Goal: Check status

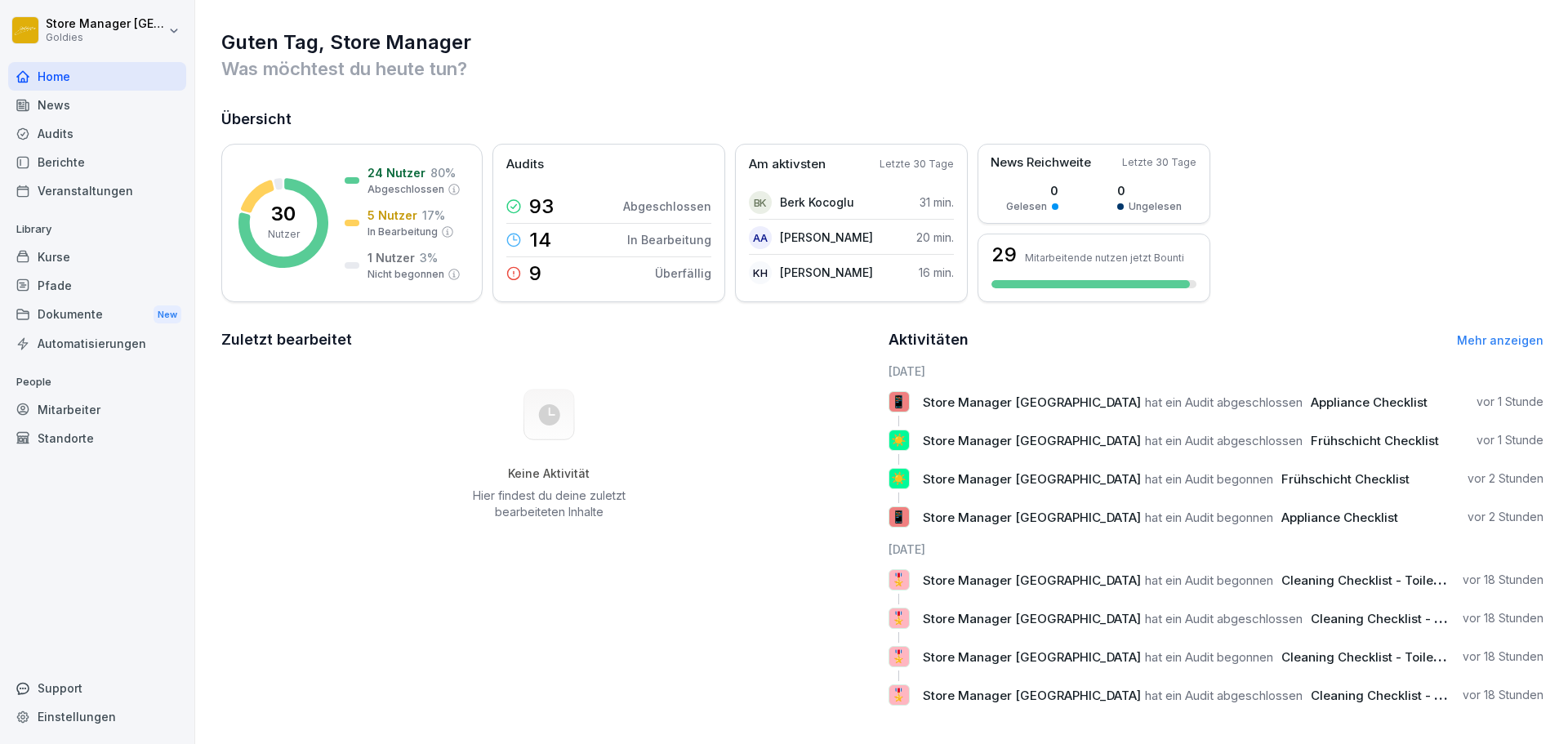
click at [69, 138] on div "Audits" at bounding box center [97, 133] width 178 height 28
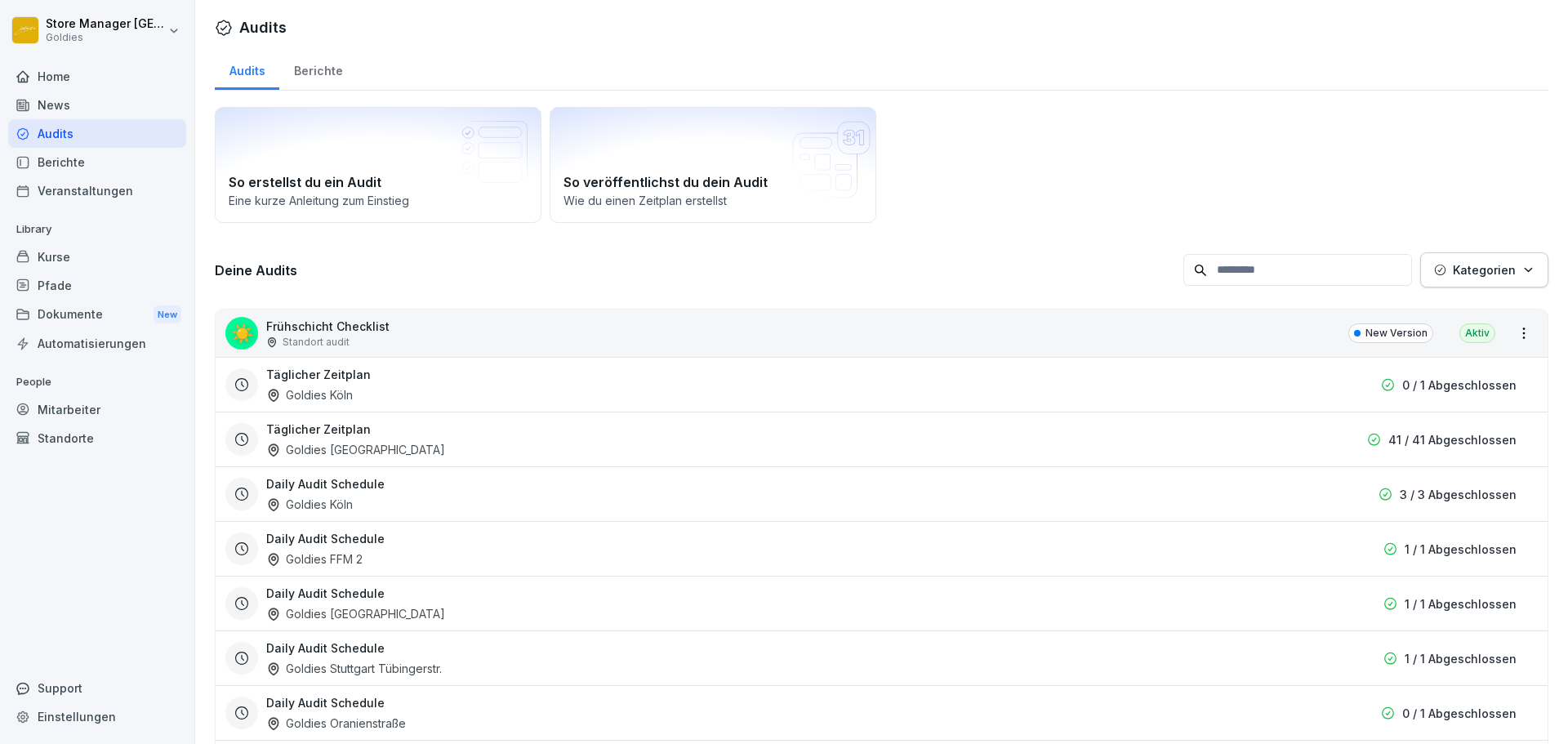
click at [335, 70] on div "Berichte" at bounding box center [318, 69] width 77 height 42
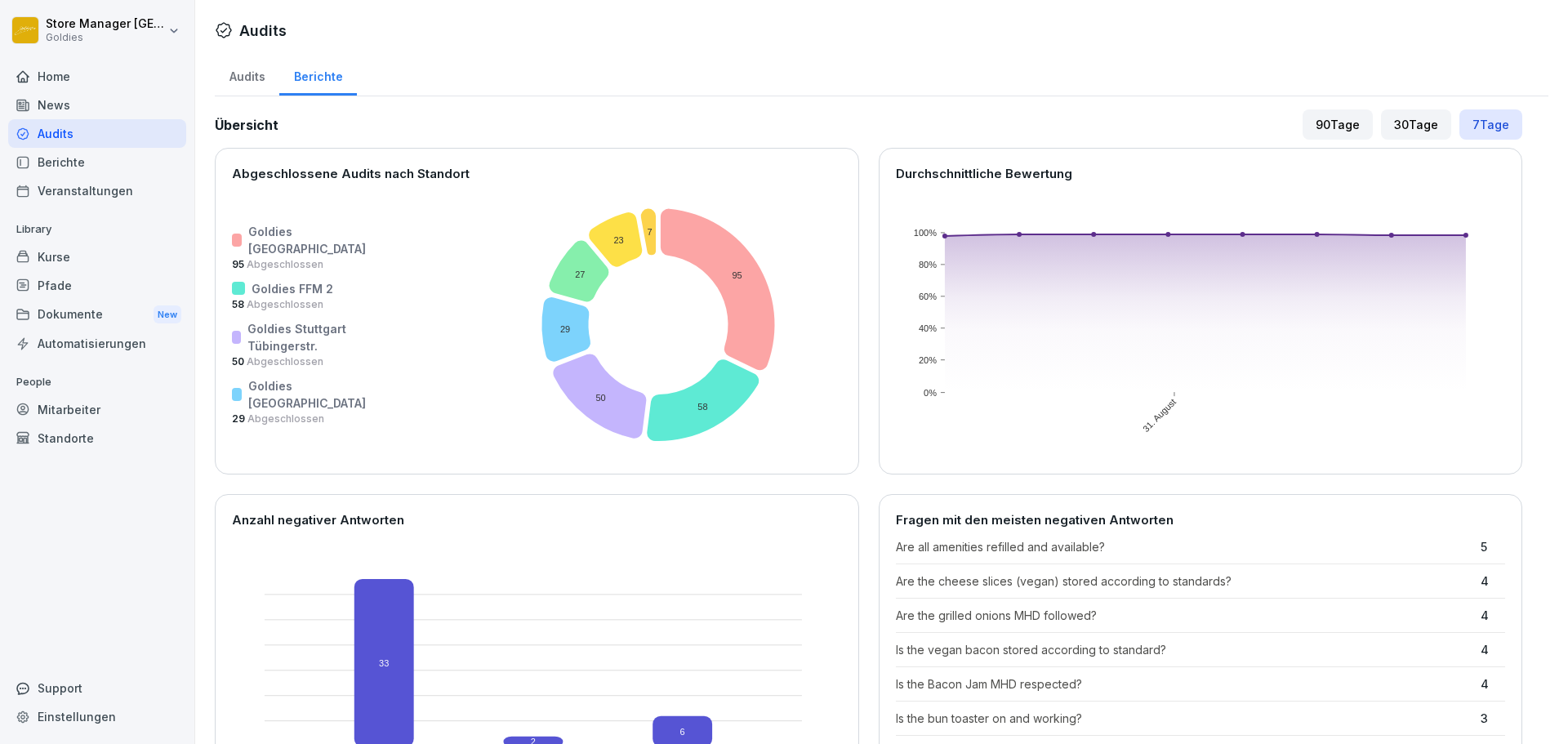
click at [239, 69] on div "Audits" at bounding box center [247, 75] width 64 height 42
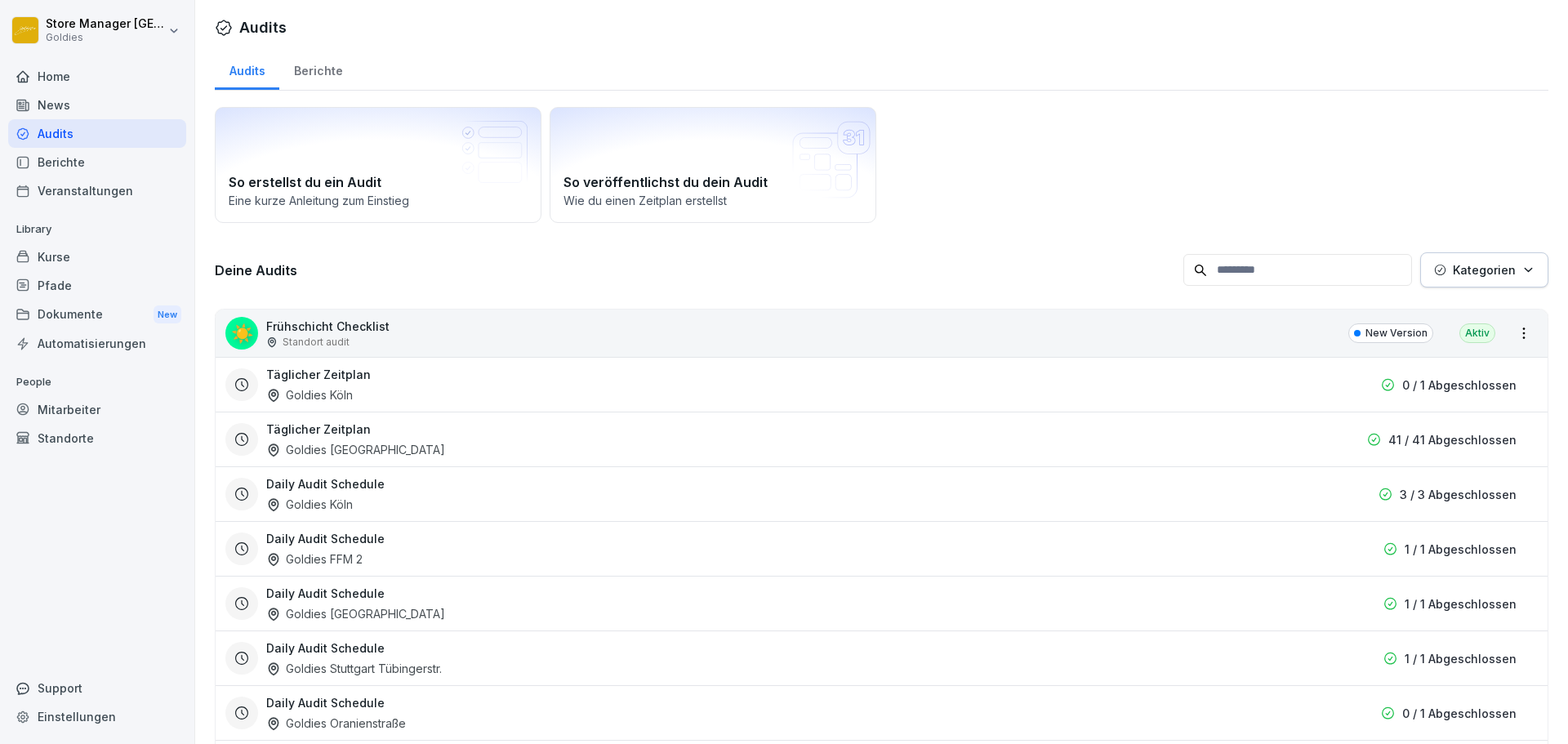
click at [91, 174] on div "Berichte" at bounding box center [97, 162] width 178 height 28
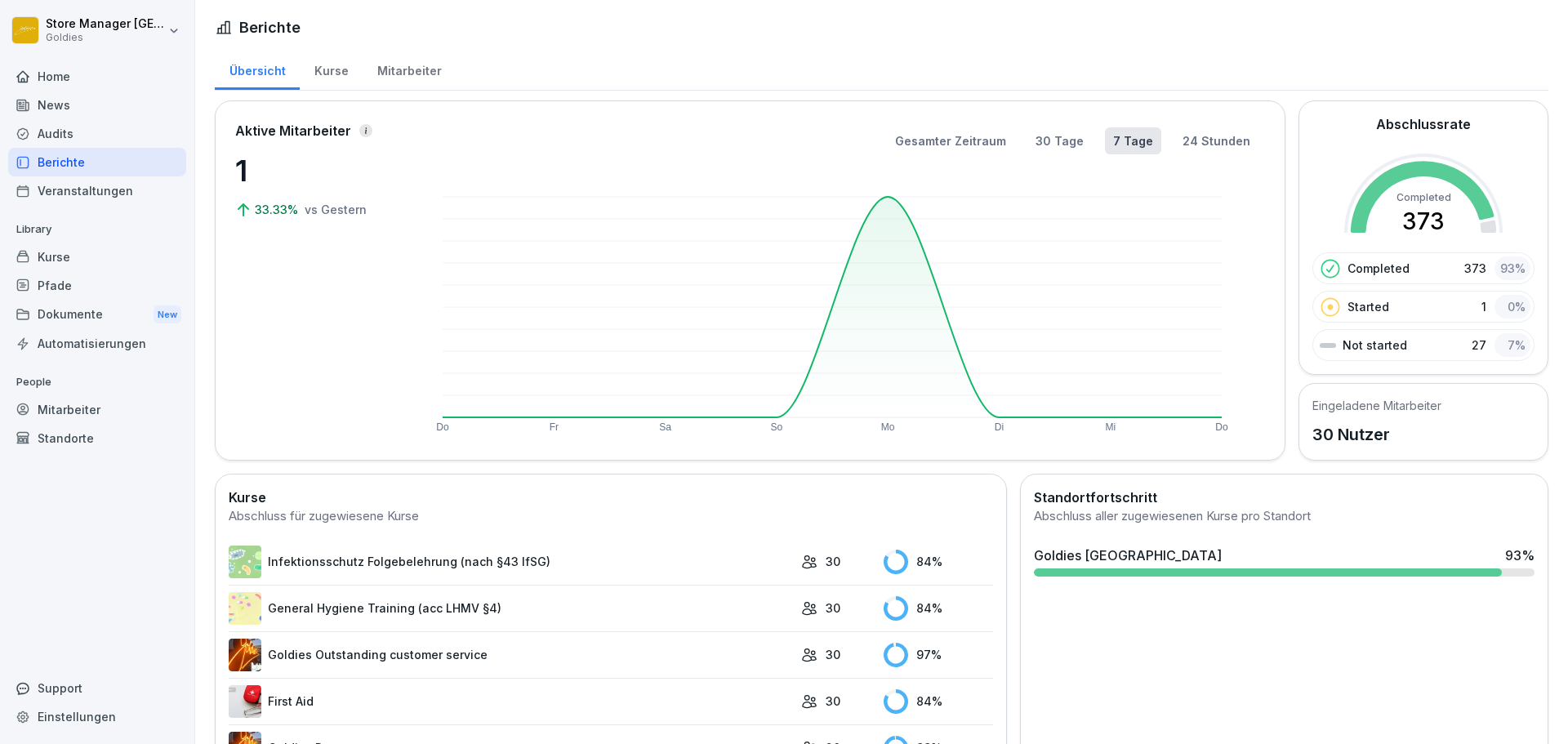
click at [349, 85] on div "Kurse" at bounding box center [331, 69] width 63 height 42
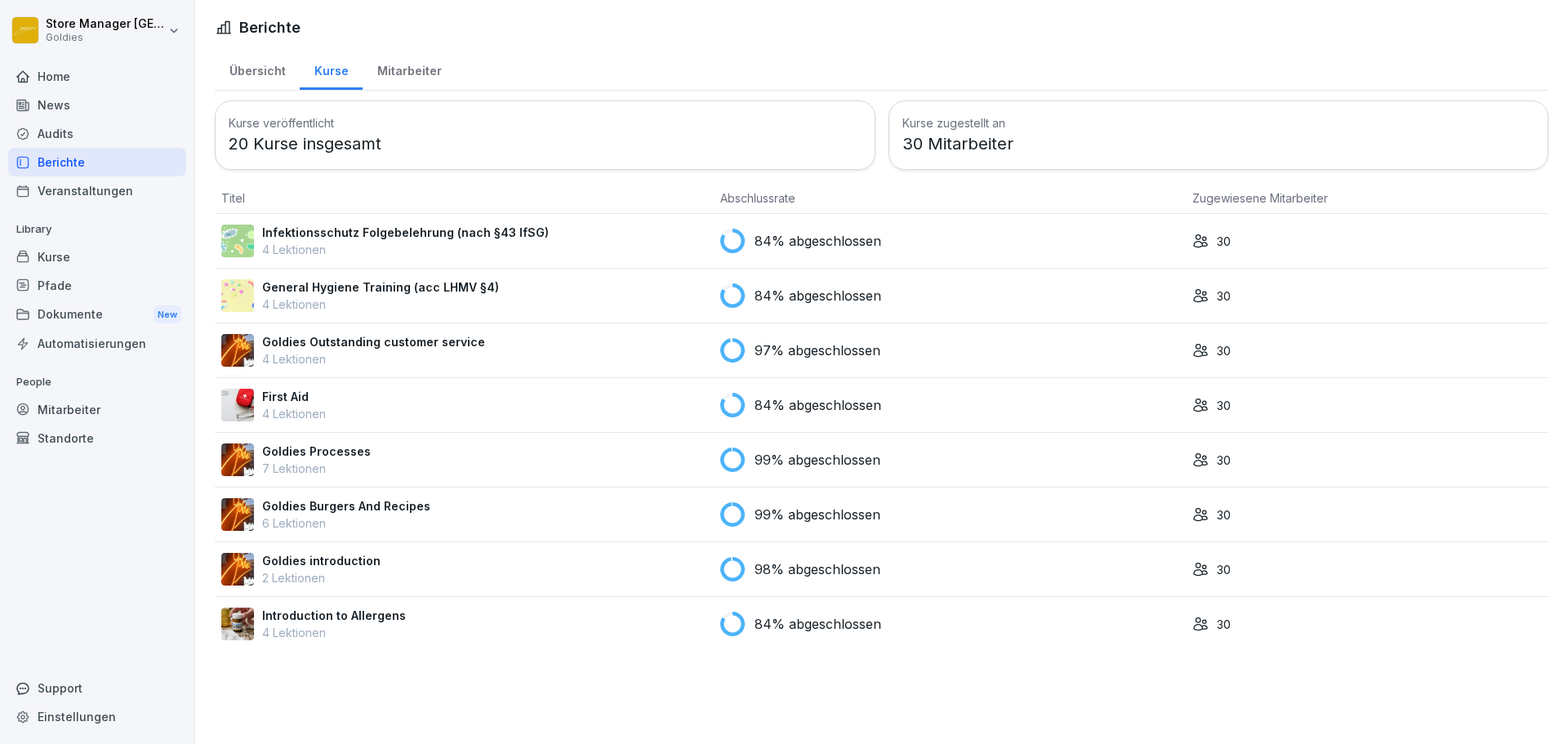
click at [369, 74] on div "Mitarbeiter" at bounding box center [408, 69] width 93 height 42
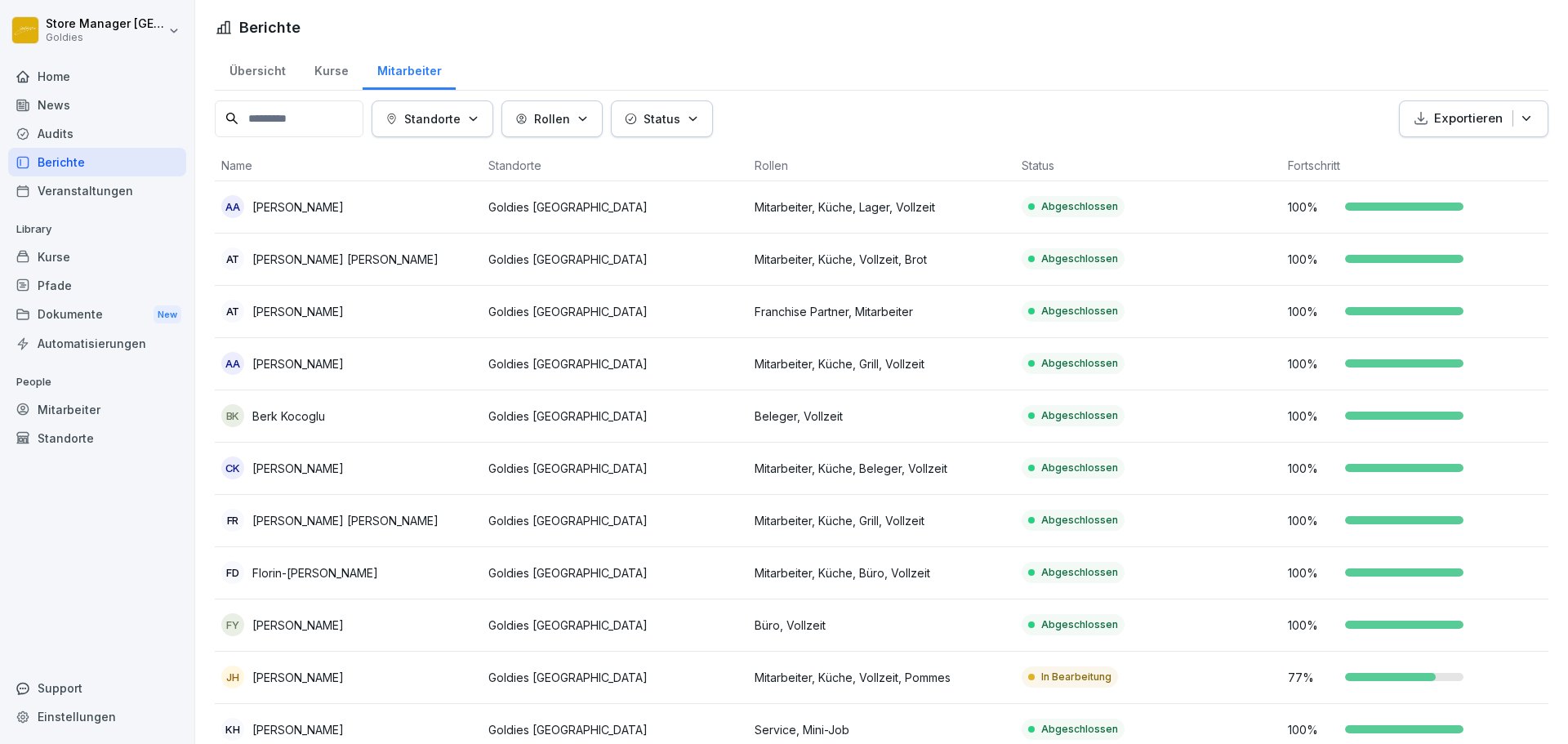
click at [690, 125] on div "Status" at bounding box center [661, 118] width 74 height 17
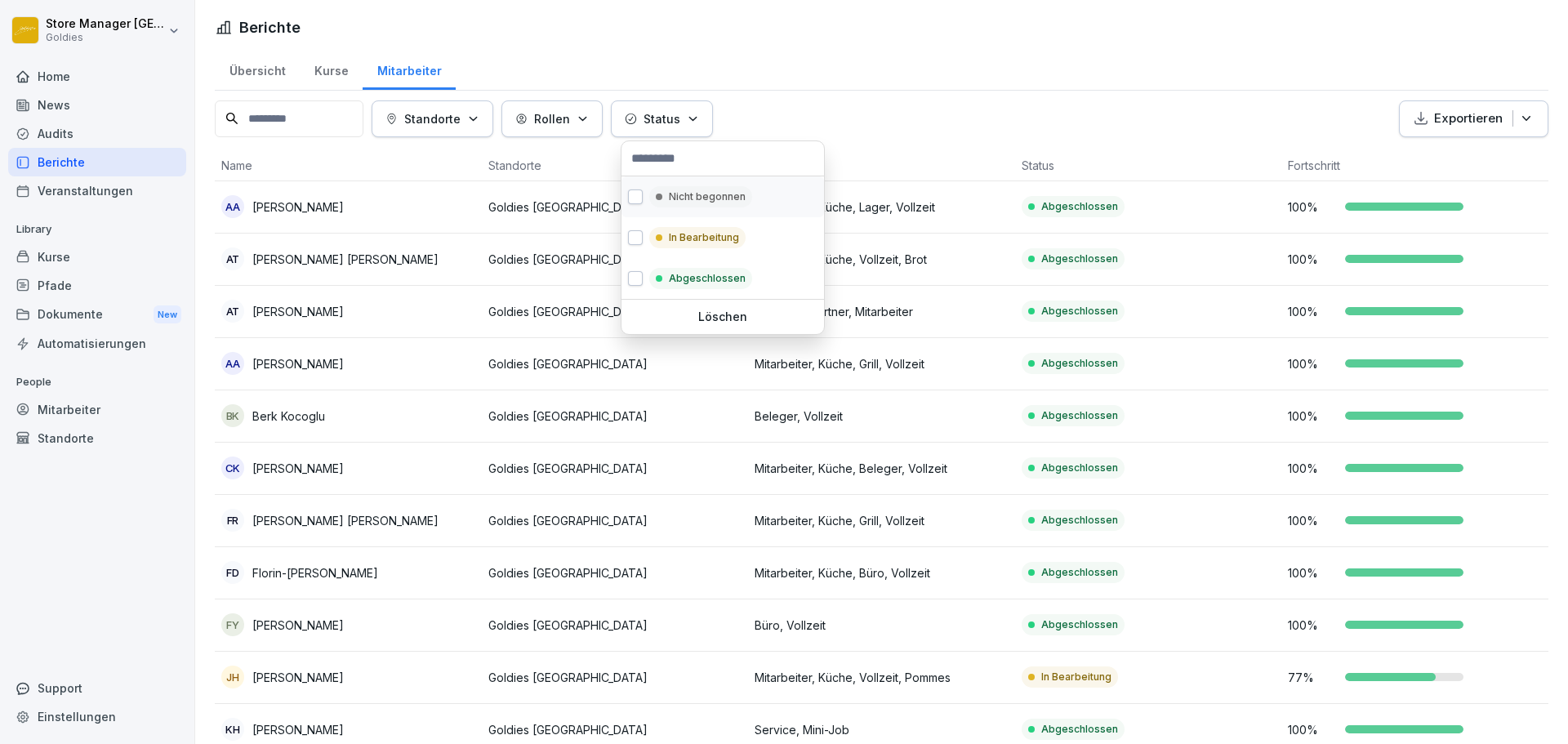
click at [680, 187] on div "Nicht begonnen" at bounding box center [700, 197] width 103 height 21
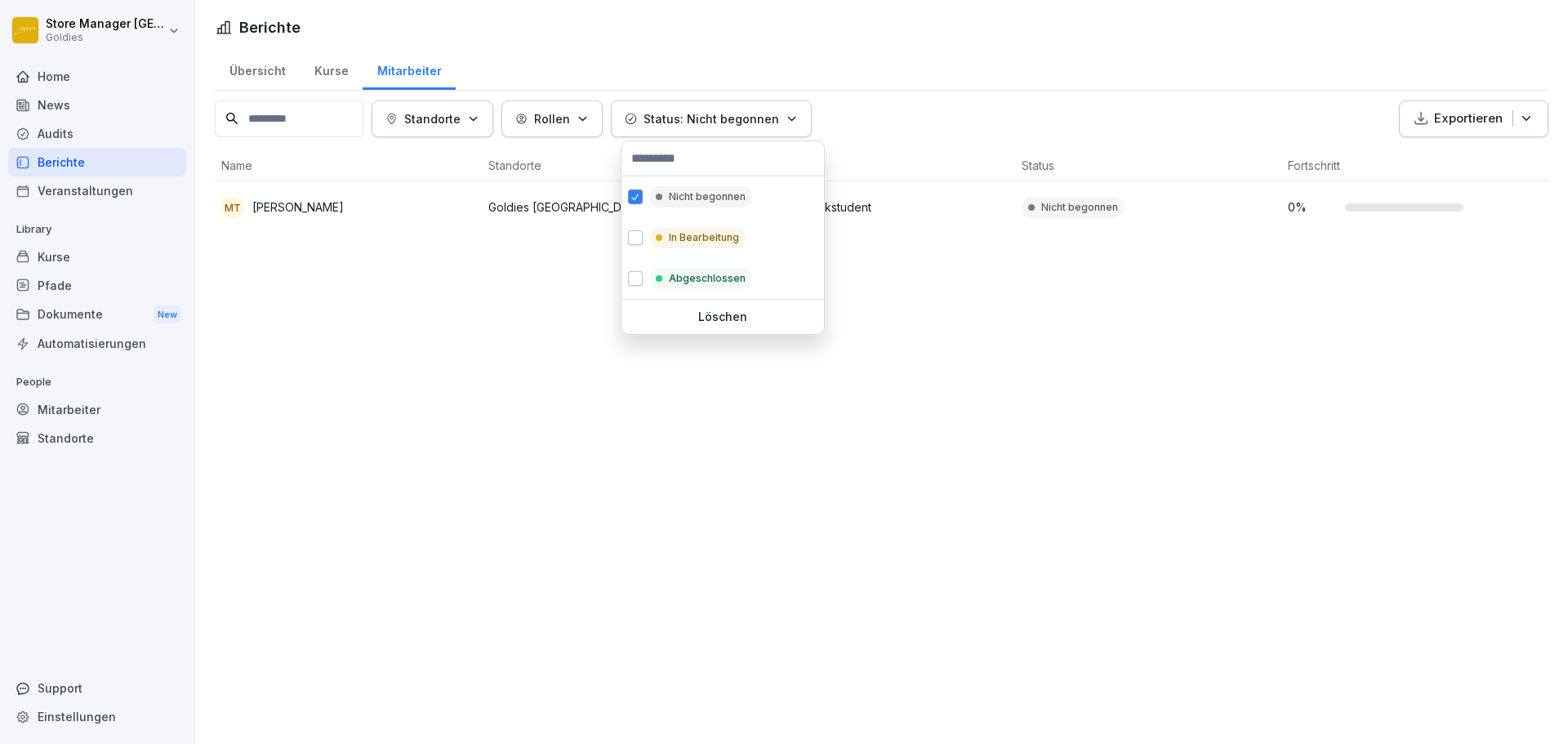
click at [704, 121] on p "Status: Nicht begonnen" at bounding box center [711, 118] width 135 height 17
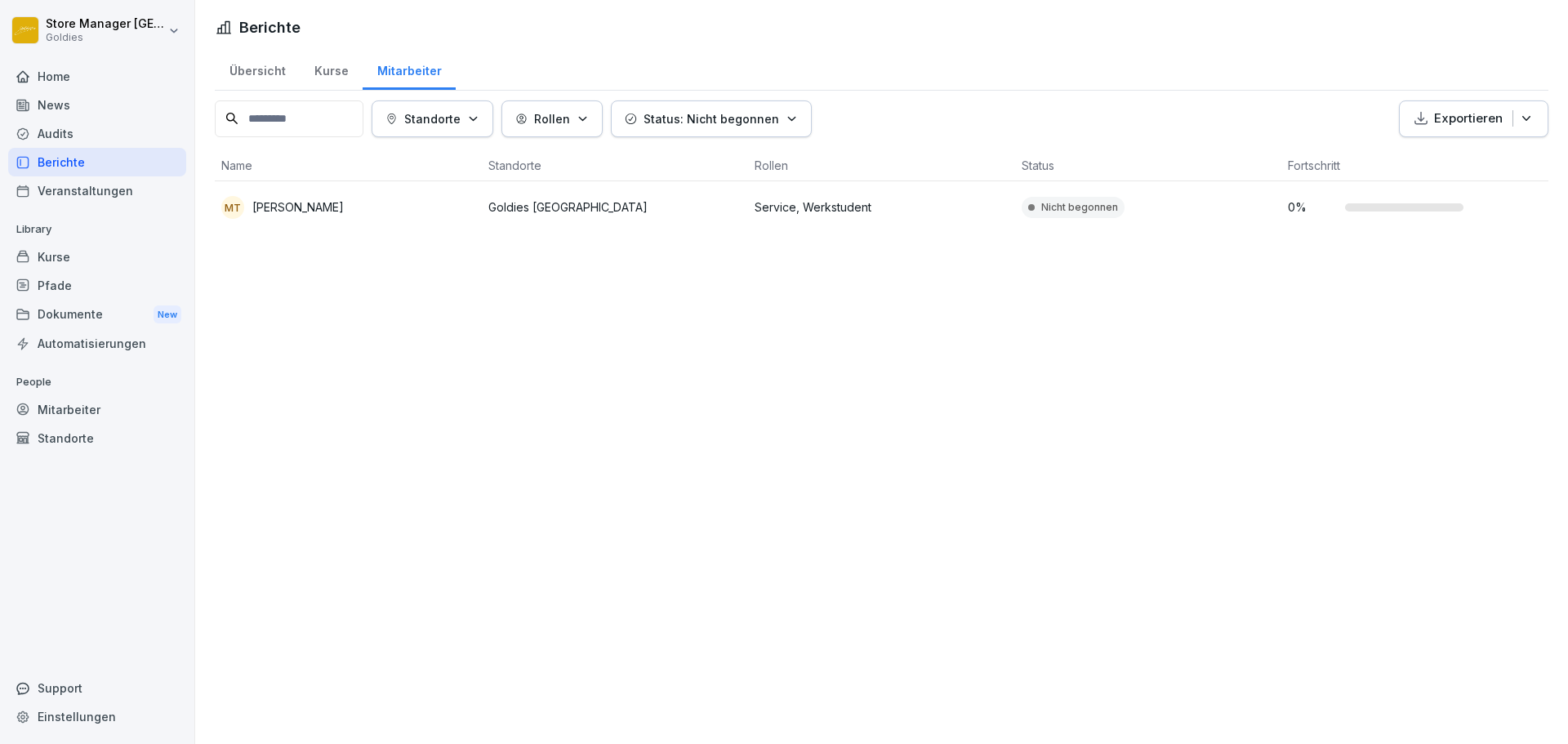
click at [713, 100] on div "Übersicht Kurse Mitarbeiter Standorte Rollen Status: Nicht begonnen Exportieren…" at bounding box center [881, 147] width 1372 height 198
click at [720, 119] on p "Status: Nicht begonnen" at bounding box center [711, 118] width 135 height 17
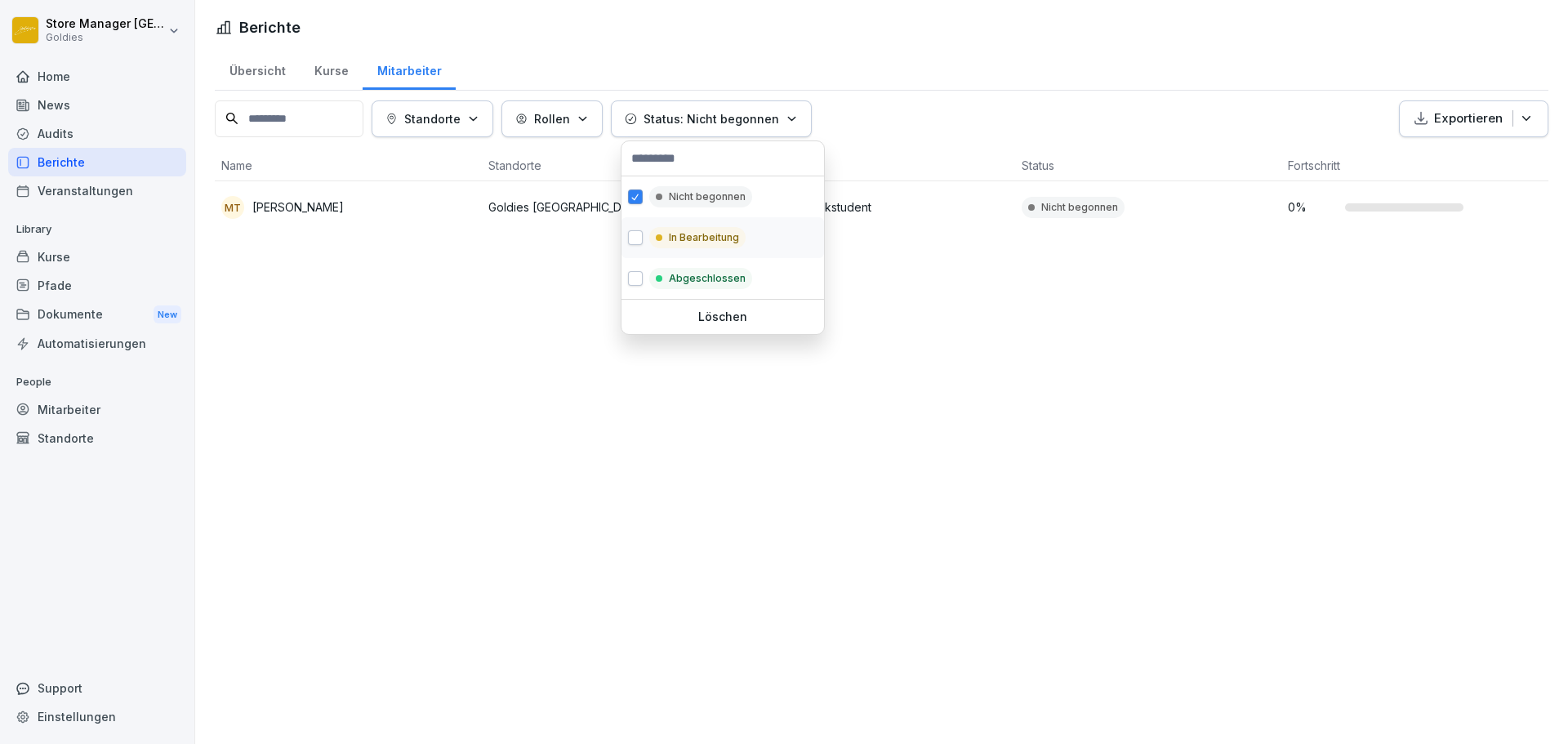
click at [698, 233] on p "In Bearbeitung" at bounding box center [703, 238] width 70 height 15
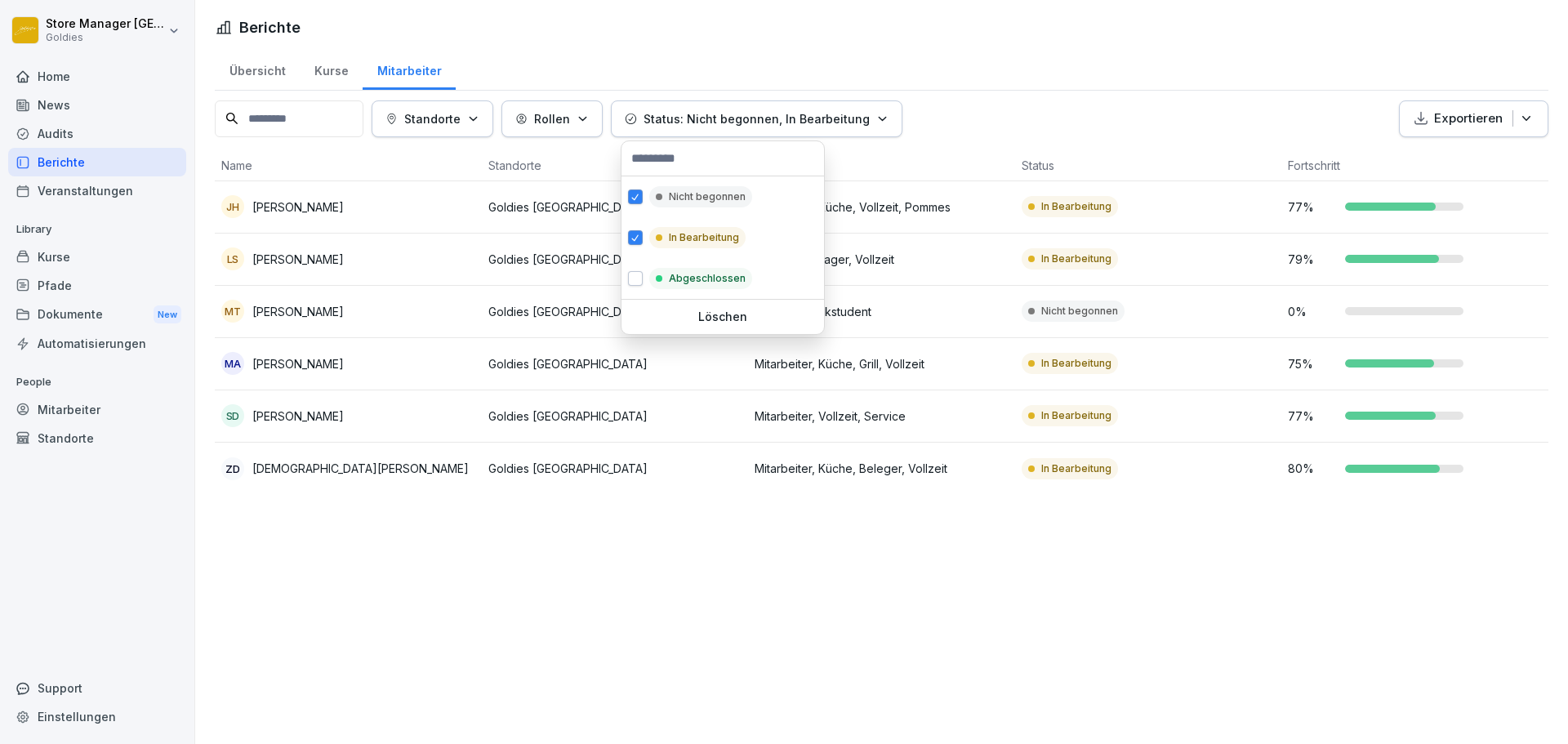
click at [985, 90] on html "Store Manager Düsseldorf Goldies Home News Audits Berichte Veranstaltungen Libr…" at bounding box center [784, 372] width 1568 height 744
